Goal: Obtain resource: Obtain resource

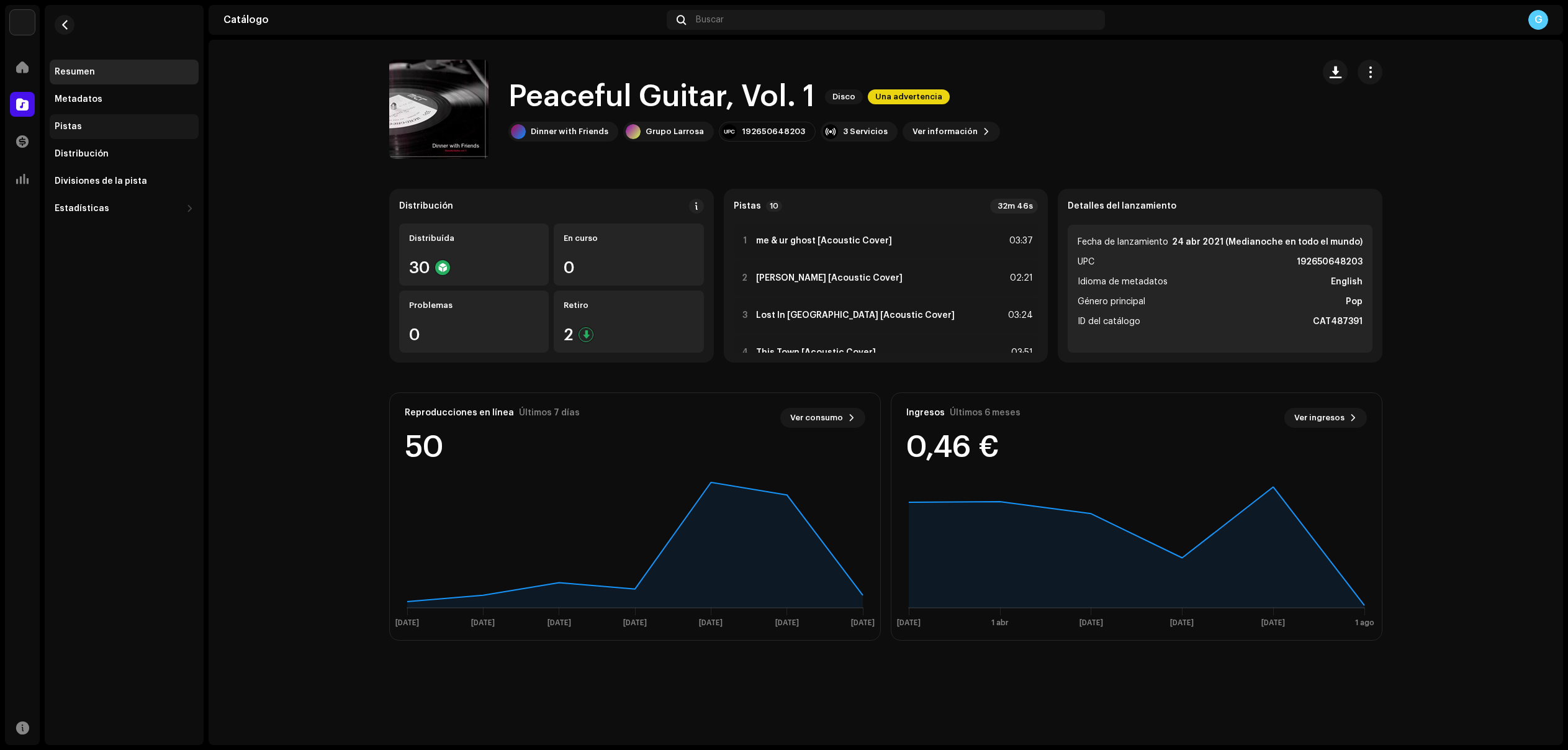
click at [82, 124] on div "Pistas" at bounding box center [124, 126] width 139 height 10
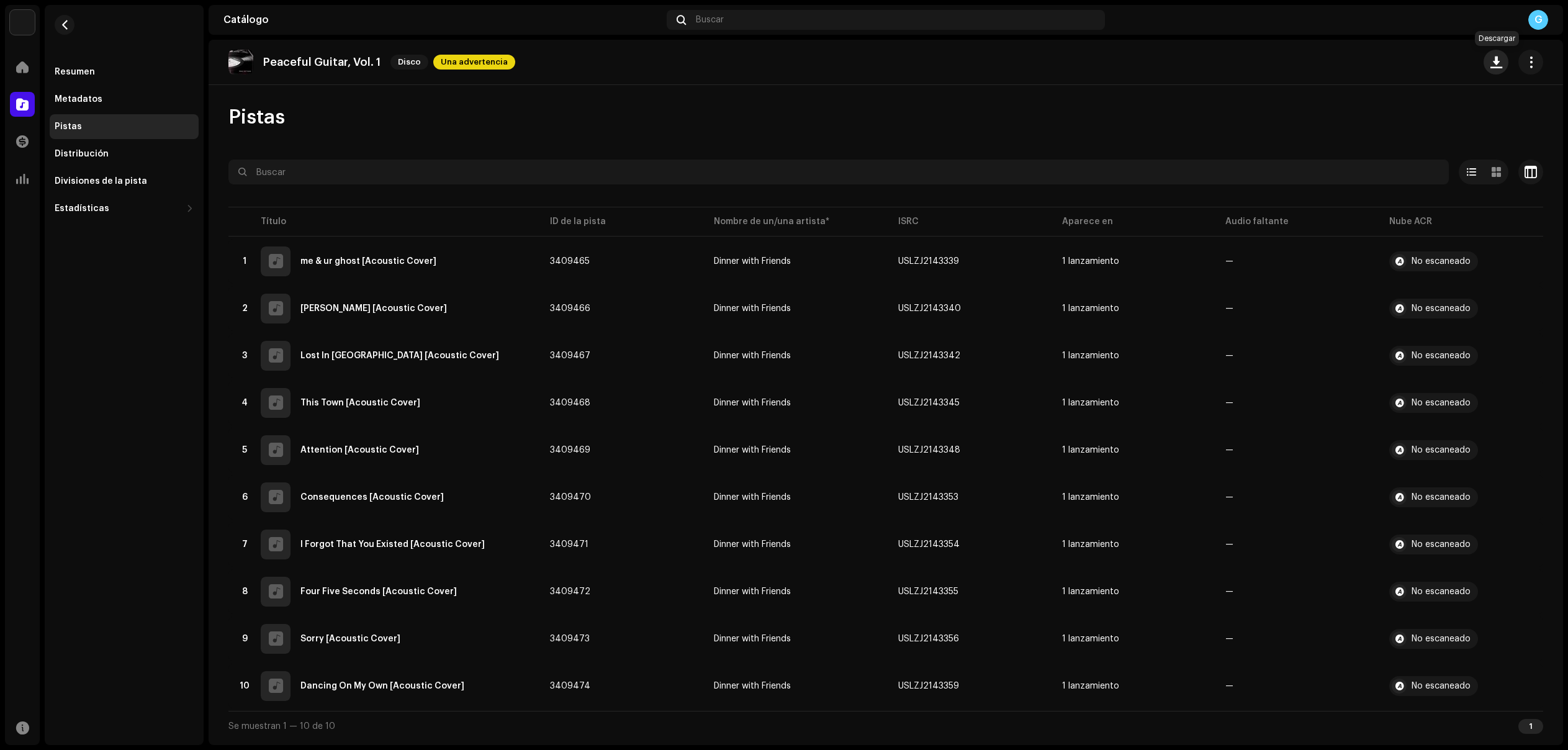
click at [1502, 68] on button "button" at bounding box center [1496, 62] width 25 height 25
click at [1453, 118] on span "XLSX de Metadatos" at bounding box center [1425, 117] width 86 height 10
click at [65, 23] on span "button" at bounding box center [65, 24] width 9 height 10
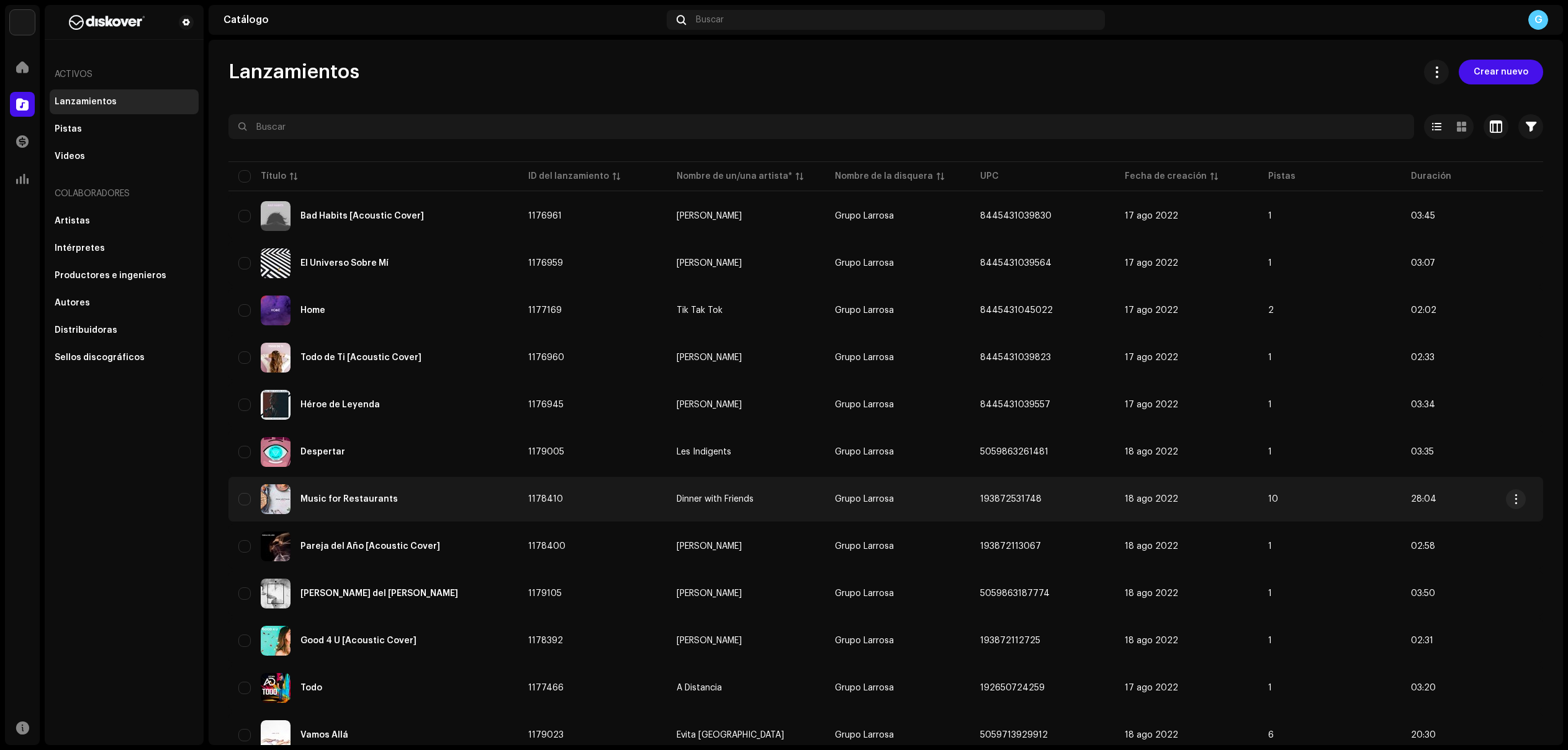
scroll to position [614, 0]
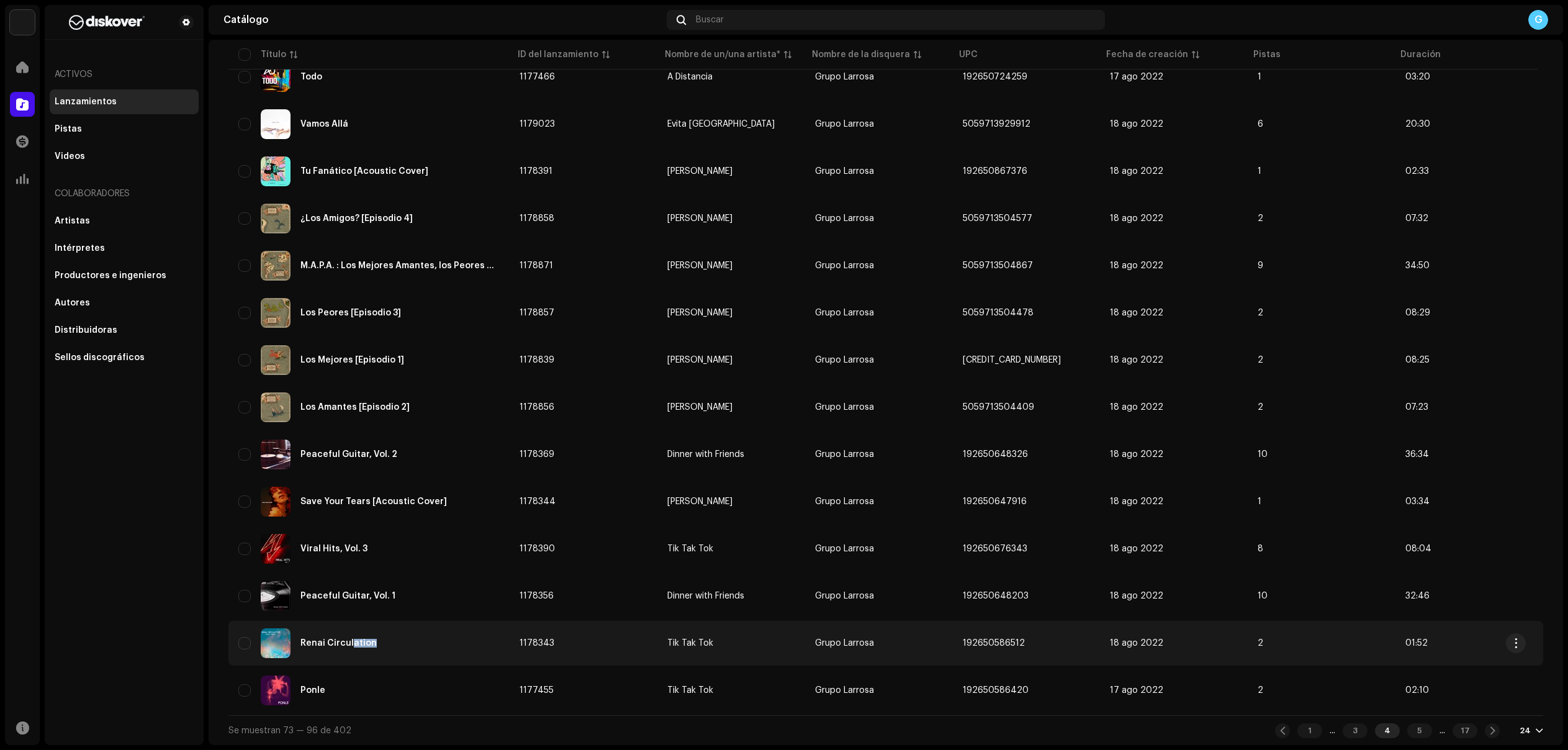
drag, startPoint x: 351, startPoint y: 640, endPoint x: 370, endPoint y: 653, distance: 23.0
click at [370, 653] on div "Renai Circulation" at bounding box center [369, 643] width 261 height 29
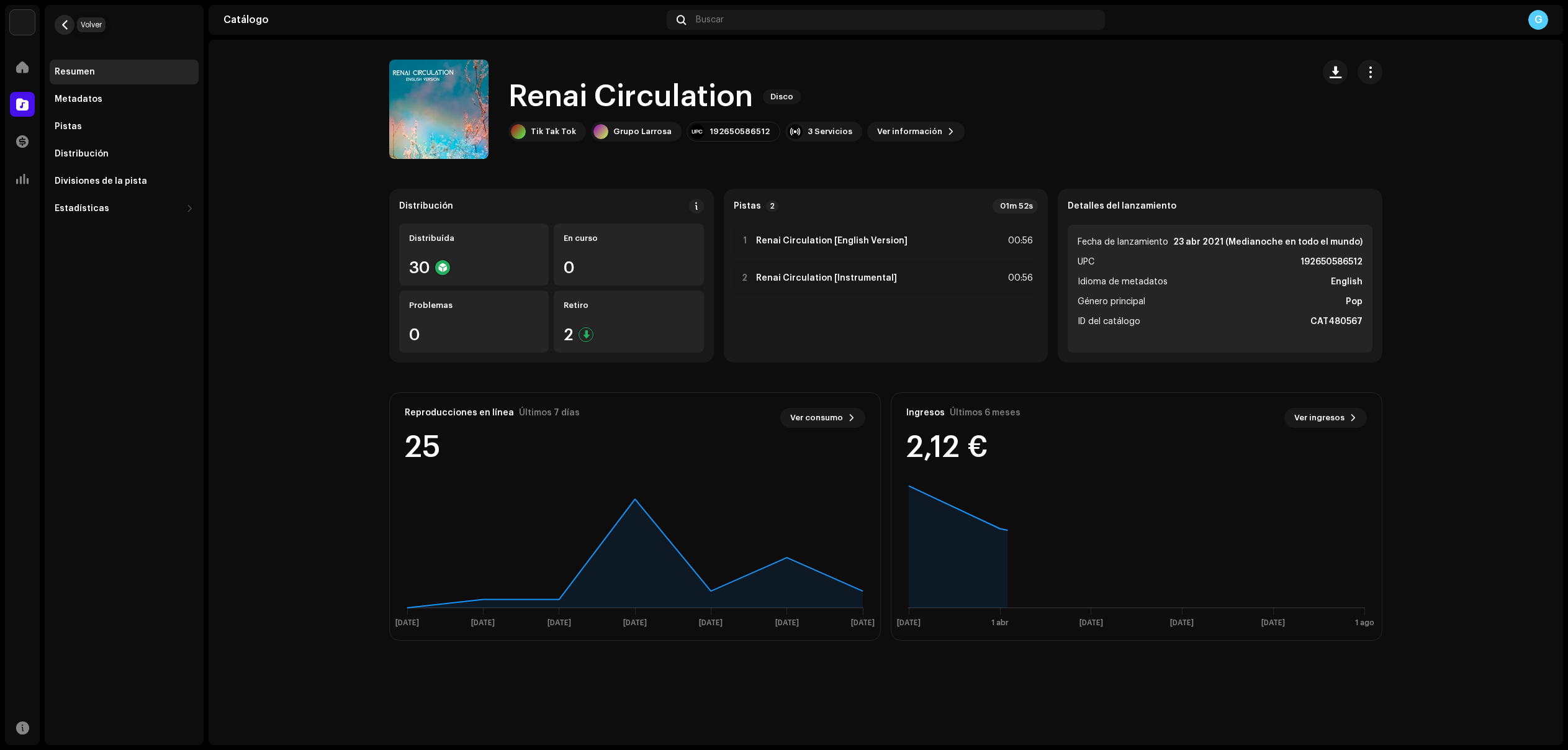
click at [70, 29] on button "button" at bounding box center [64, 25] width 20 height 20
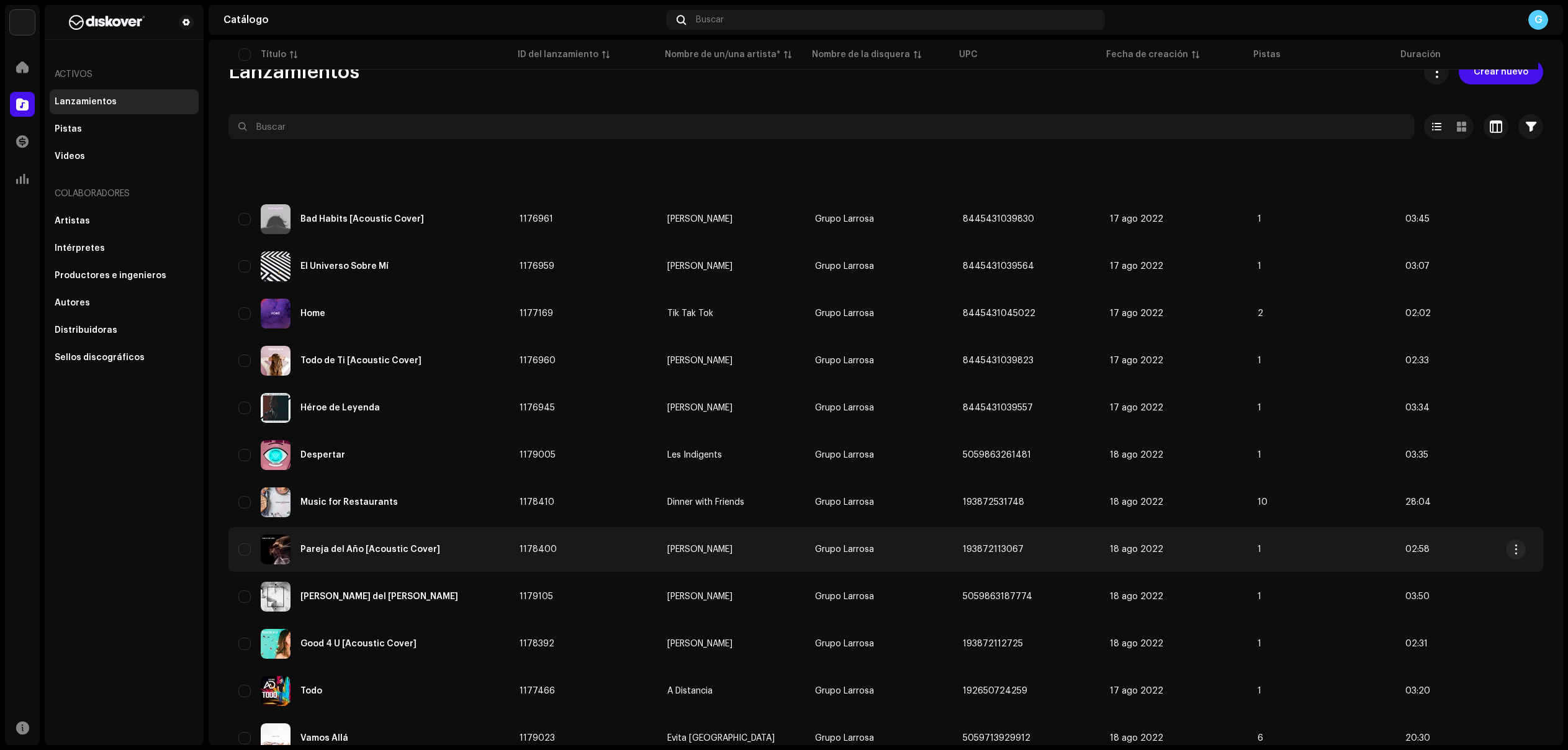
scroll to position [614, 0]
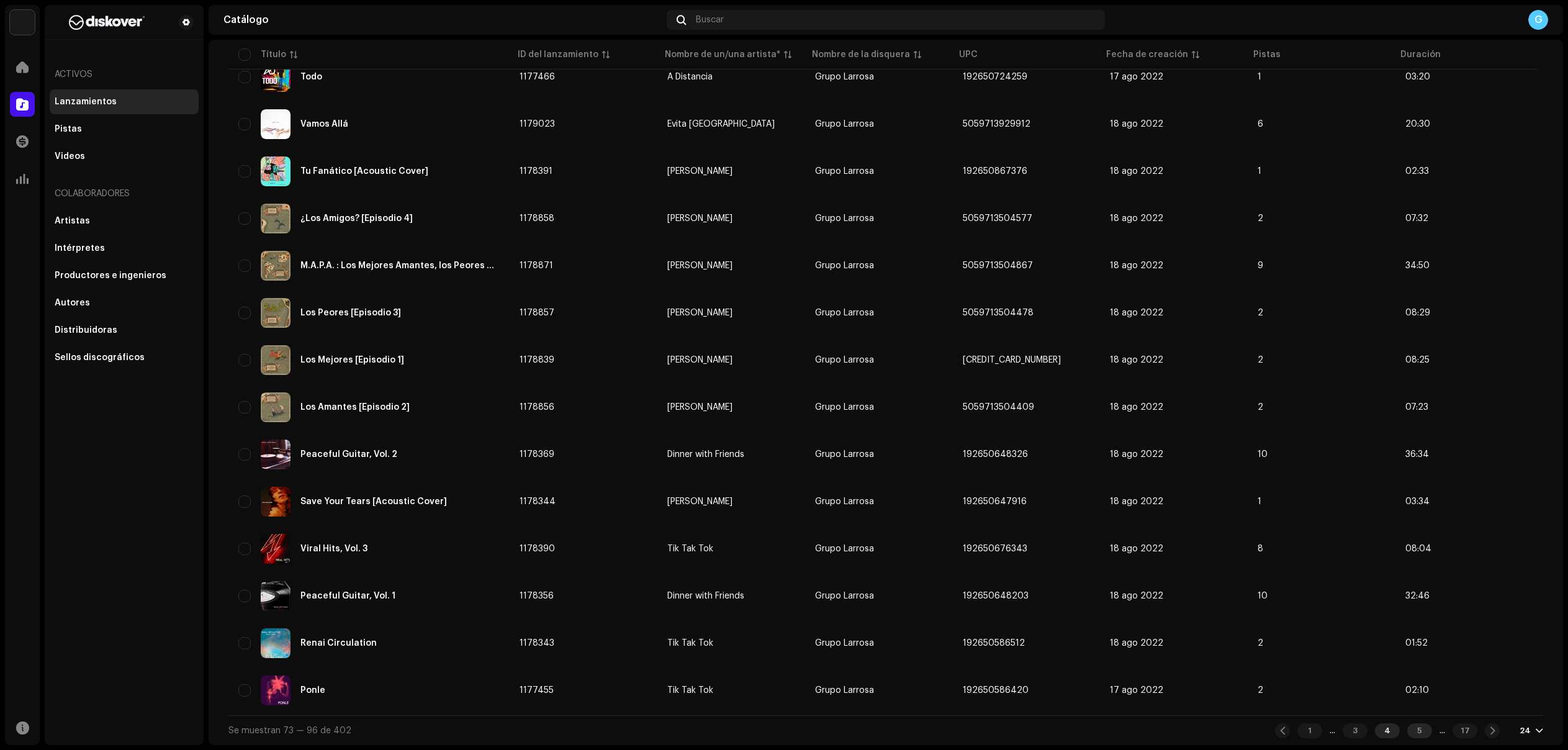
click at [1410, 731] on div "5" at bounding box center [1419, 731] width 25 height 15
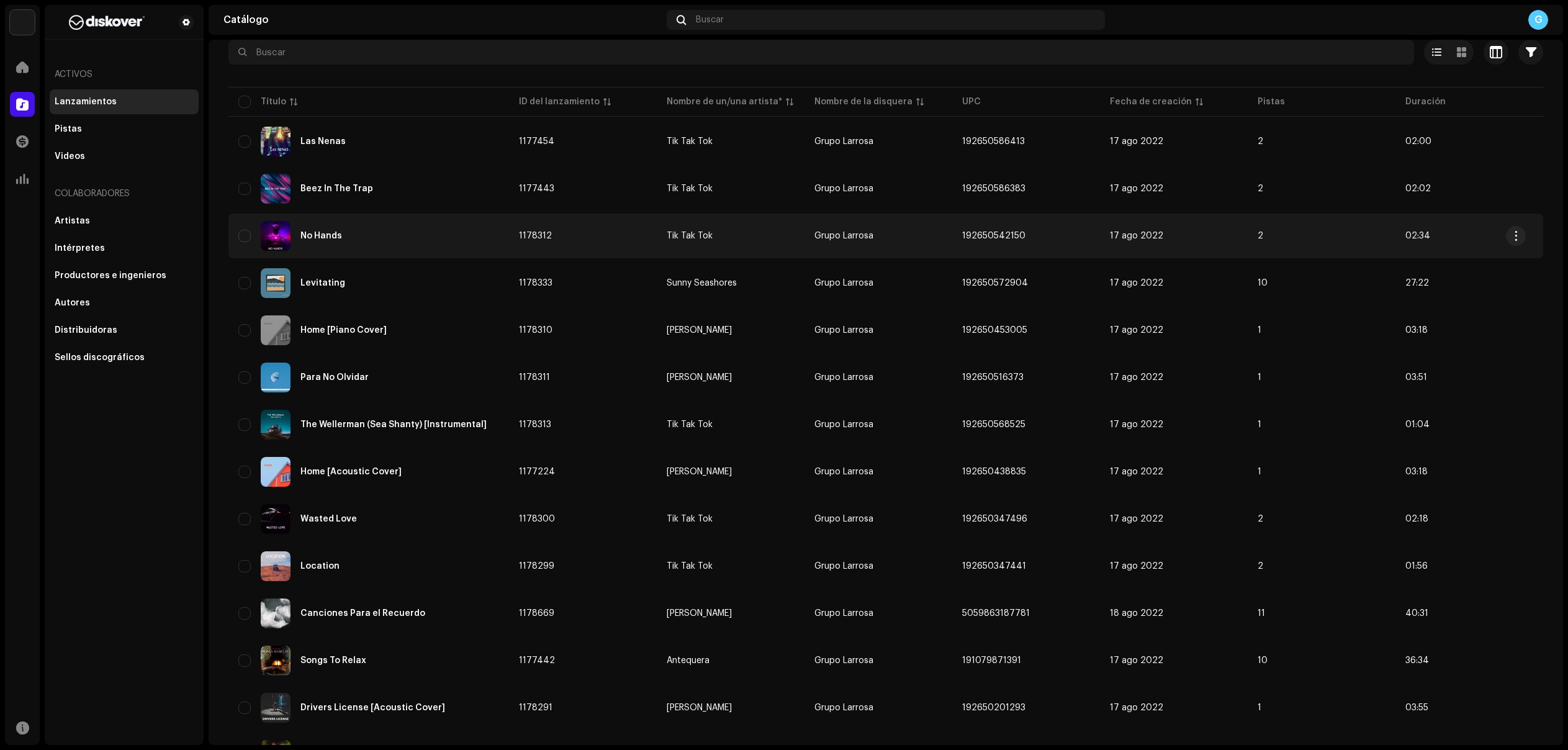
scroll to position [108, 0]
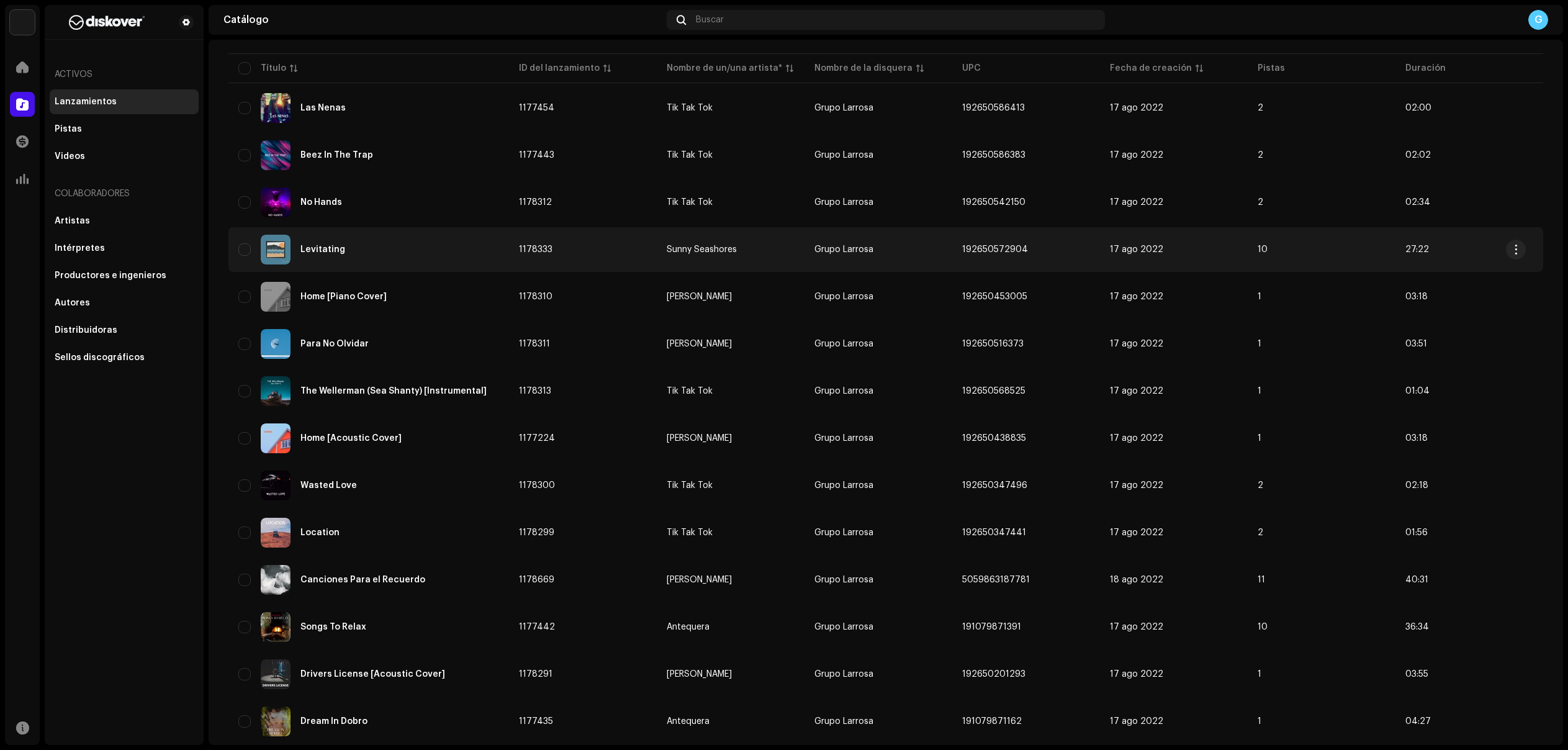
click at [334, 249] on div "Levitating" at bounding box center [322, 250] width 45 height 9
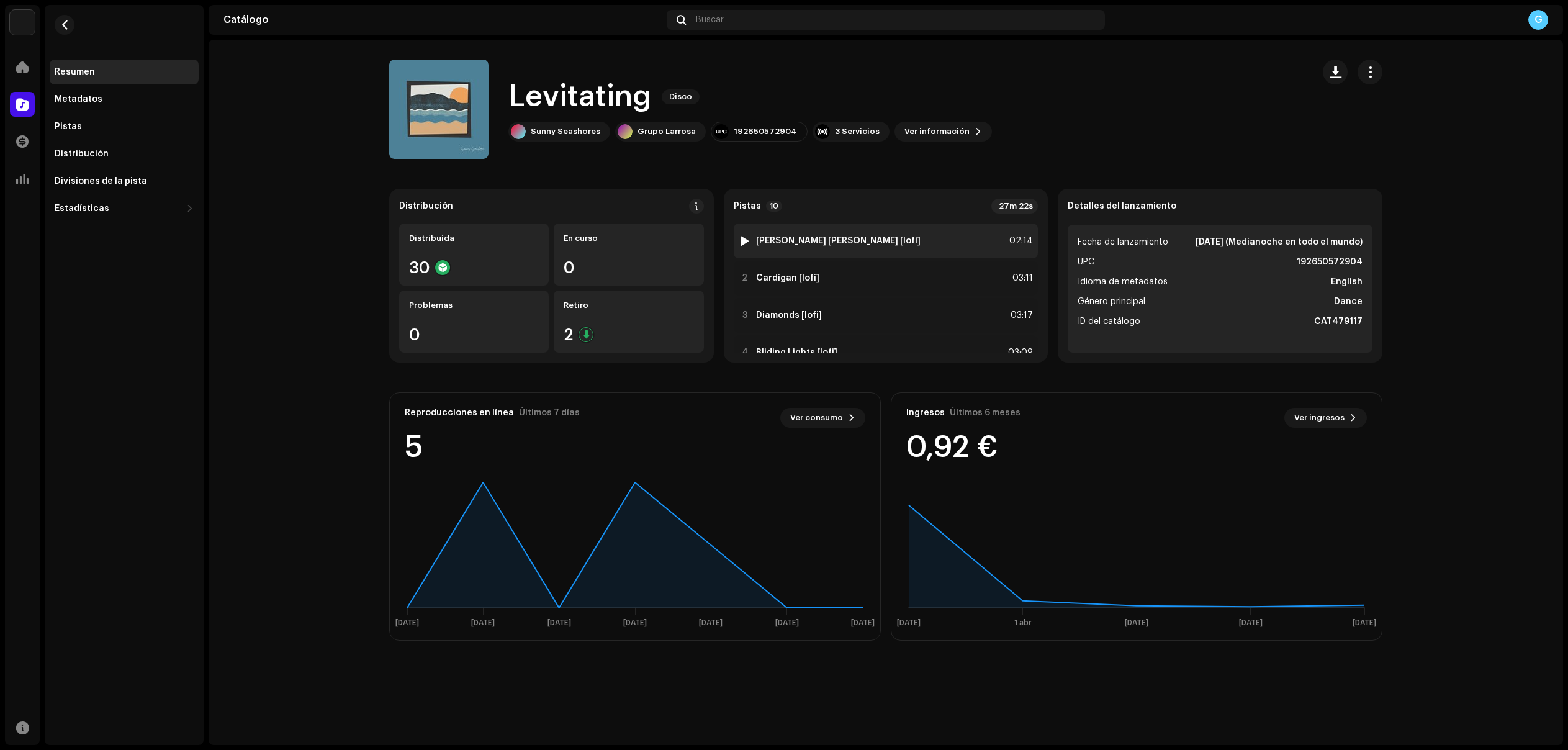
click at [747, 237] on div at bounding box center [745, 241] width 9 height 10
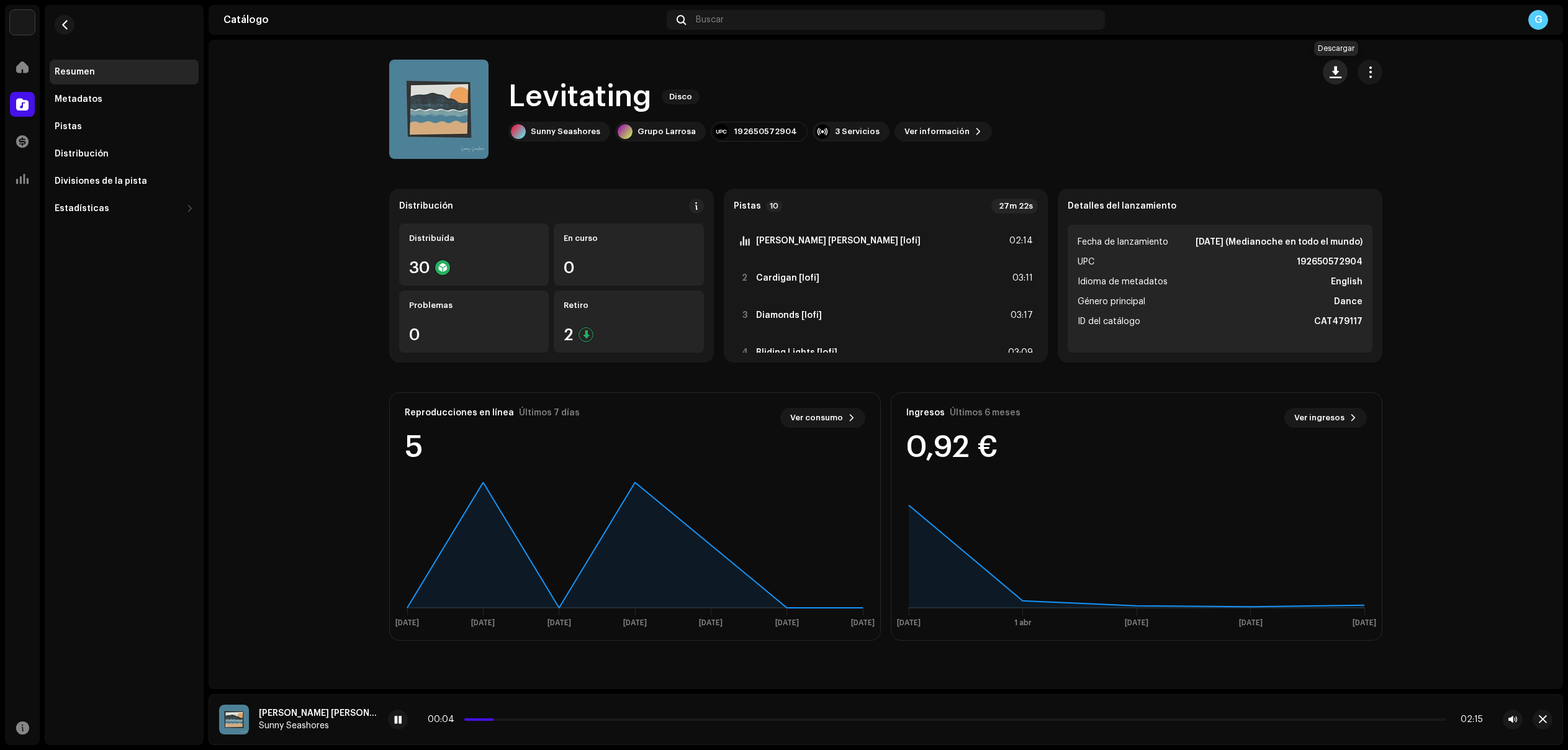
click at [1336, 72] on span "button" at bounding box center [1336, 72] width 12 height 10
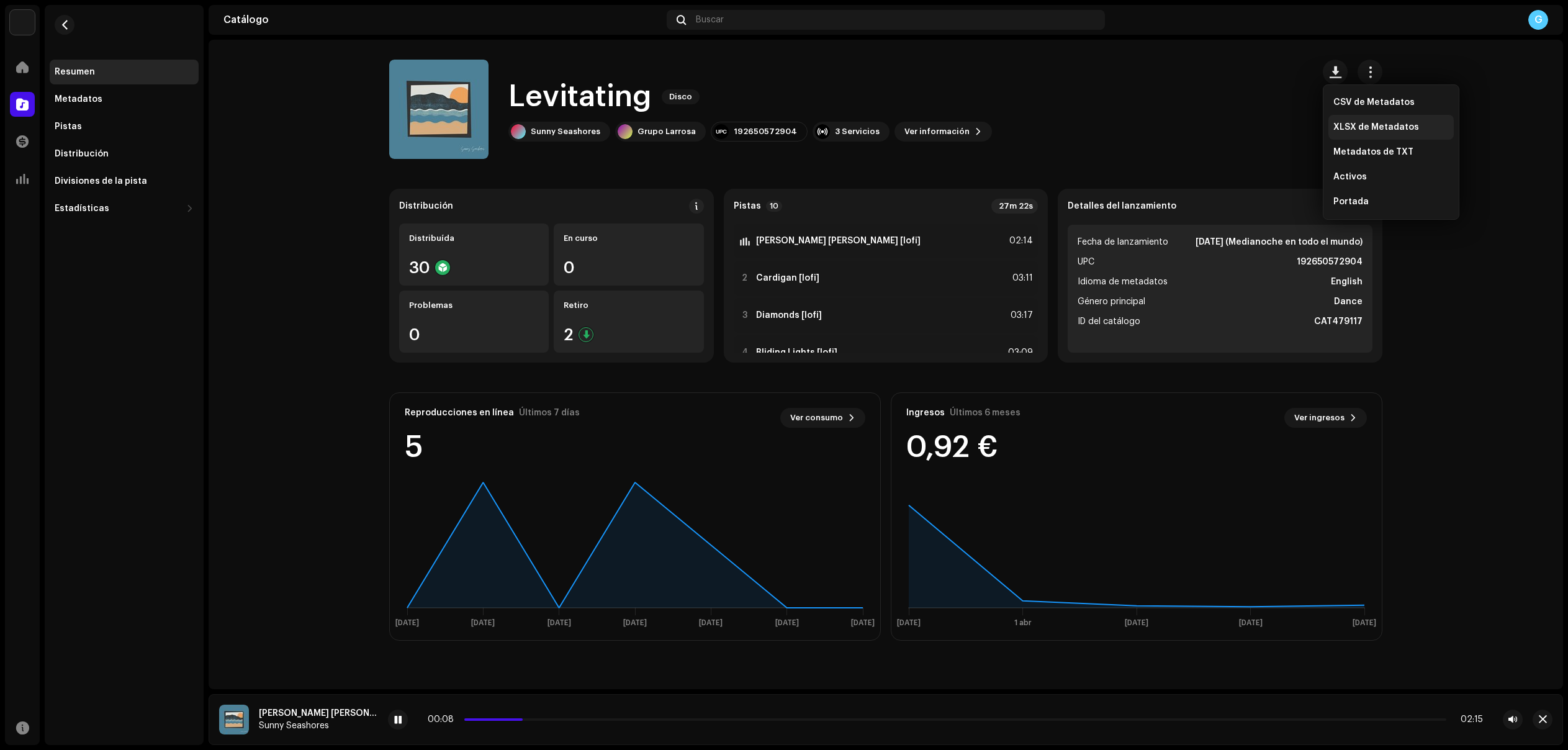
click at [1410, 127] on span "XLSX de Metadatos" at bounding box center [1376, 127] width 86 height 10
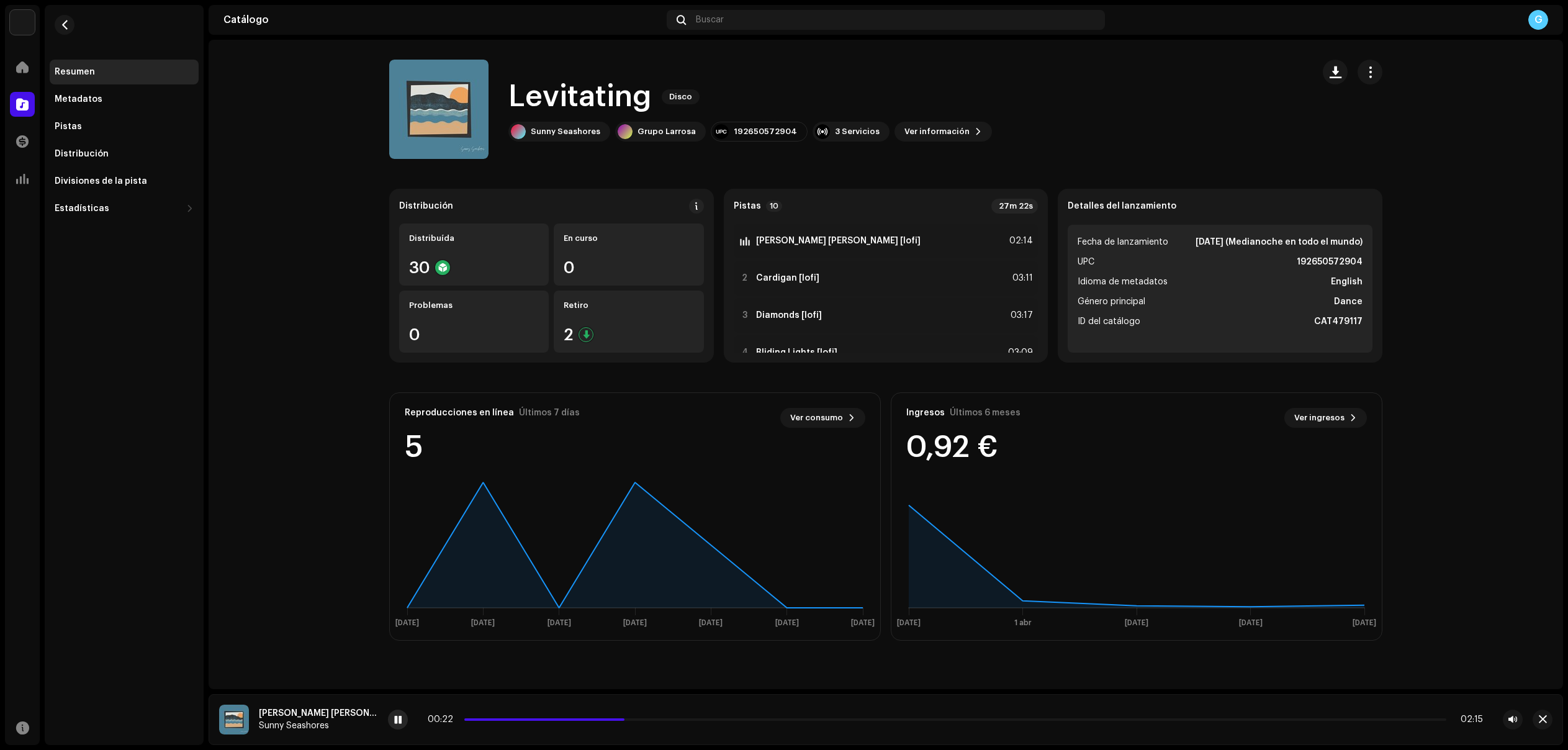
click at [394, 717] on span at bounding box center [398, 720] width 8 height 10
click at [847, 261] on div "8 Astronaut in The Ocean [lofi] 02:40" at bounding box center [887, 251] width 305 height 35
